Goal: Navigation & Orientation: Find specific page/section

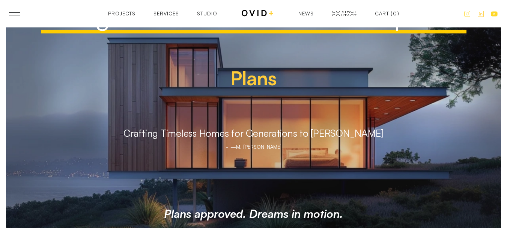
click at [341, 14] on div "Contact" at bounding box center [344, 16] width 25 height 5
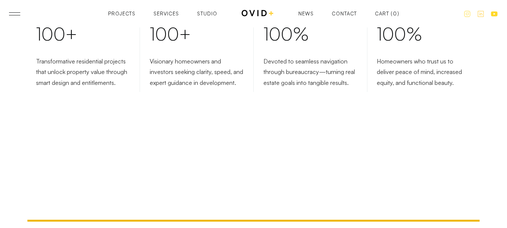
scroll to position [263, 0]
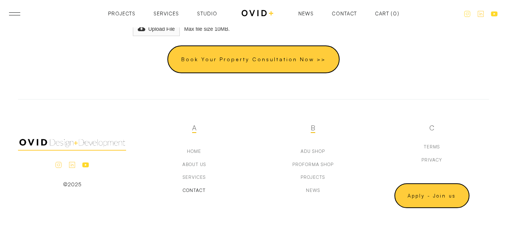
scroll to position [495, 0]
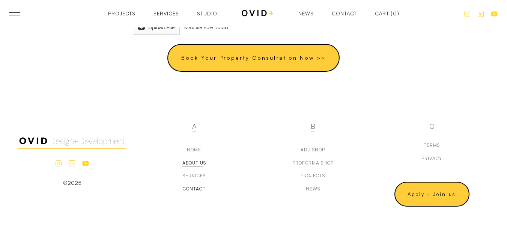
click at [194, 162] on div "about us" at bounding box center [194, 162] width 24 height 5
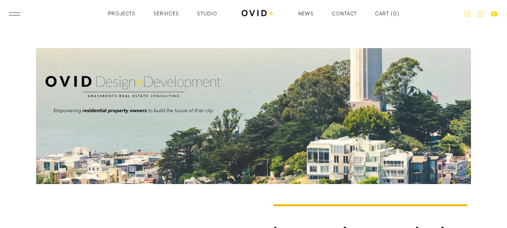
click at [13, 13] on link at bounding box center [14, 13] width 11 height 3
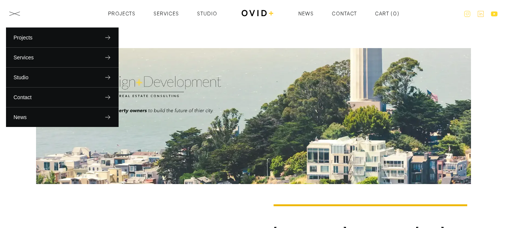
click at [171, 24] on header "Projects Services Studio Contact News Projects Projects Services Services Studi…" at bounding box center [253, 13] width 507 height 27
click at [13, 14] on div at bounding box center [14, 13] width 11 height 4
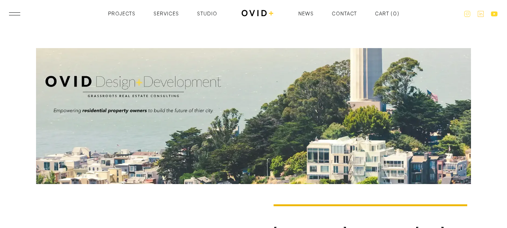
click at [20, 14] on header "Projects Services Studio Contact News Projects Projects Services Services Studi…" at bounding box center [253, 13] width 507 height 27
click at [11, 16] on header "Projects Services Studio Contact News Projects Projects Services Services Studi…" at bounding box center [253, 13] width 507 height 27
click at [258, 27] on header "Projects Services Studio Contact News Projects Projects Services Services Studi…" at bounding box center [253, 13] width 507 height 27
click at [340, 17] on div "Projects Projects Services Services Studio Studio News News Contact Contact Car…" at bounding box center [253, 13] width 291 height 9
click at [340, 14] on div "Contact" at bounding box center [344, 15] width 25 height 5
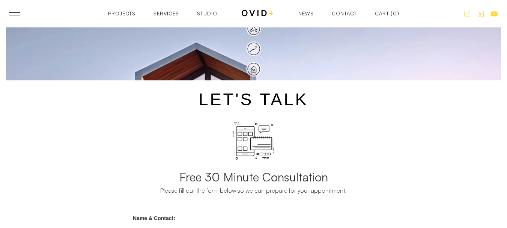
scroll to position [38, 0]
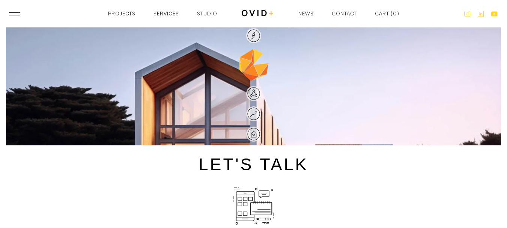
click at [15, 15] on div at bounding box center [14, 15] width 11 height 0
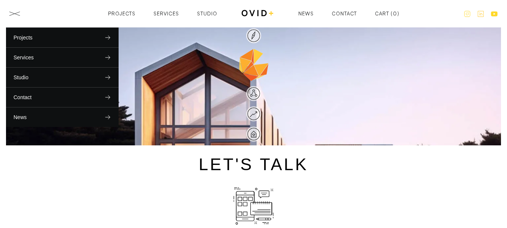
click at [386, 176] on div "let's talk Free 30 Minute Consultation Please fill out the form below so we can…" at bounding box center [253, 212] width 485 height 125
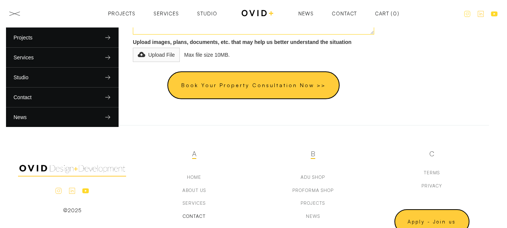
scroll to position [495, 0]
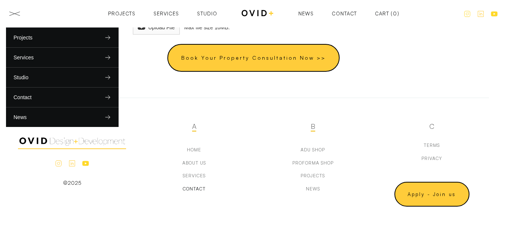
click at [67, 208] on div "©2025" at bounding box center [75, 166] width 114 height 100
click at [18, 14] on link at bounding box center [14, 13] width 11 height 3
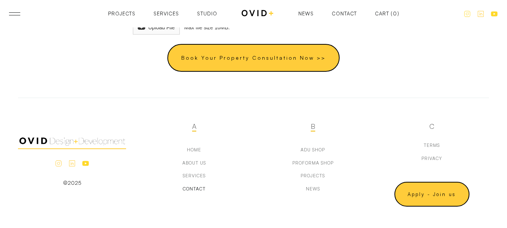
click at [117, 13] on div "Projects" at bounding box center [121, 13] width 27 height 5
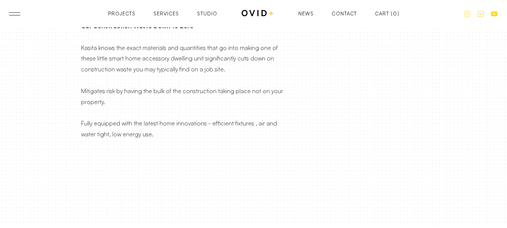
scroll to position [713, 0]
click at [334, 21] on header "Projects Services Studio Contact News Projects Projects Services Services Studi…" at bounding box center [253, 13] width 507 height 27
click at [343, 11] on div "Contact Contact" at bounding box center [344, 13] width 25 height 5
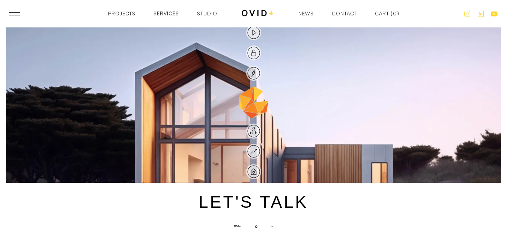
click at [174, 10] on div "Projects Projects Services Services Studio Studio News News Contact Contact Car…" at bounding box center [253, 13] width 291 height 9
click at [173, 6] on header "Projects Services Studio Contact News Projects Projects Services Services Studi…" at bounding box center [253, 13] width 507 height 27
click at [170, 14] on div "Services" at bounding box center [167, 14] width 26 height 5
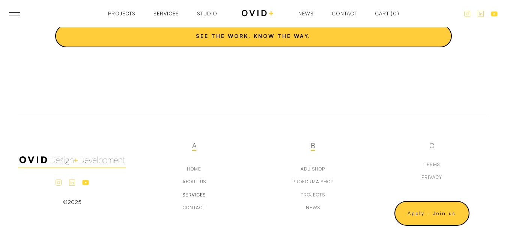
scroll to position [2503, 0]
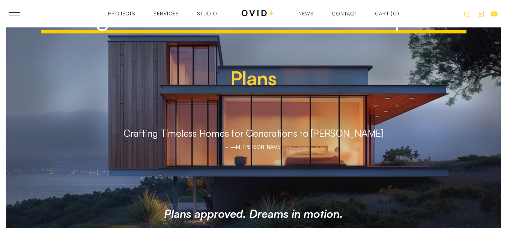
click at [333, 15] on div "Contact" at bounding box center [344, 13] width 25 height 5
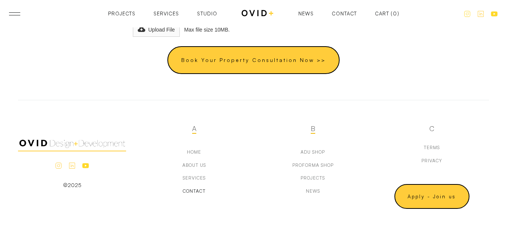
scroll to position [495, 0]
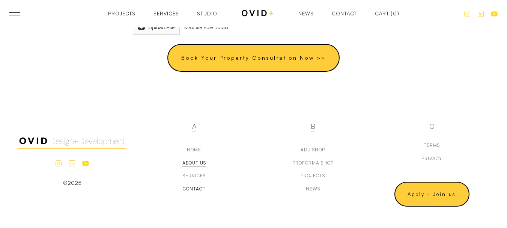
click at [192, 164] on div "about us" at bounding box center [194, 162] width 24 height 5
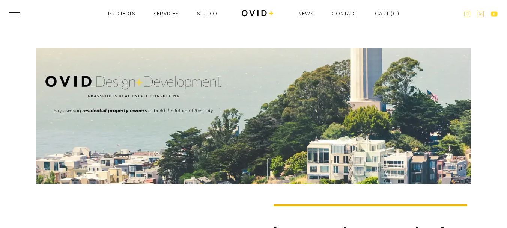
click at [12, 15] on div at bounding box center [14, 15] width 11 height 0
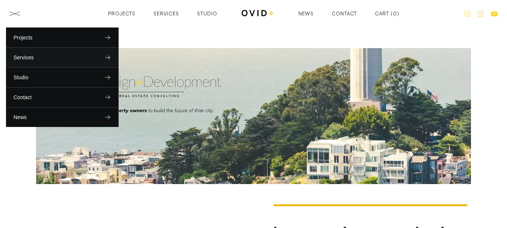
click at [31, 60] on div "Services" at bounding box center [24, 58] width 20 height 8
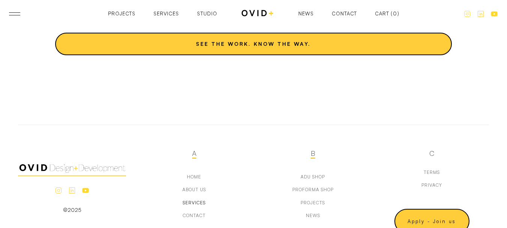
scroll to position [2503, 0]
